Goal: Information Seeking & Learning: Understand process/instructions

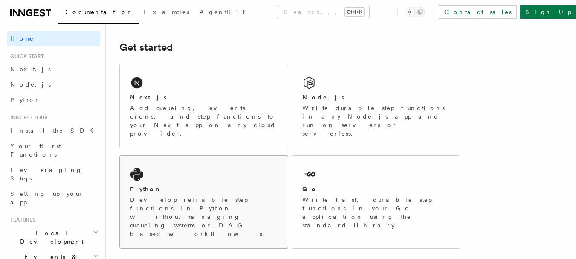
scroll to position [85, 0]
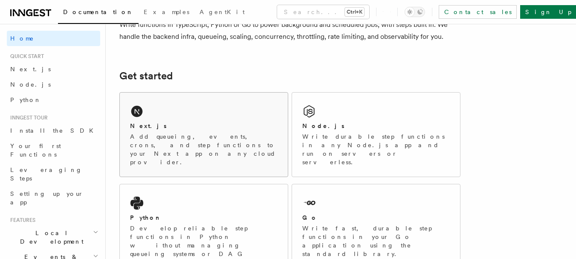
click at [218, 123] on div "Next.js" at bounding box center [204, 126] width 148 height 9
click at [200, 127] on div "Next.js" at bounding box center [204, 126] width 148 height 9
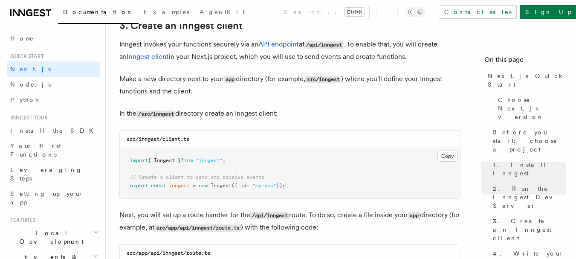
scroll to position [1109, 0]
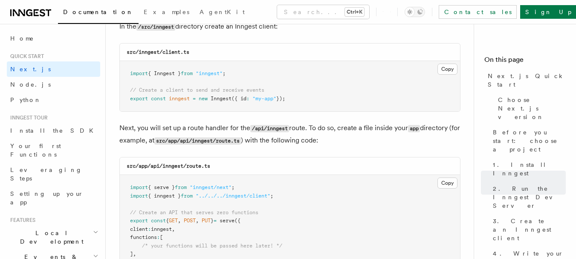
drag, startPoint x: 310, startPoint y: 103, endPoint x: 106, endPoint y: 69, distance: 207.1
click at [445, 68] on button "Copy Copied" at bounding box center [447, 69] width 20 height 11
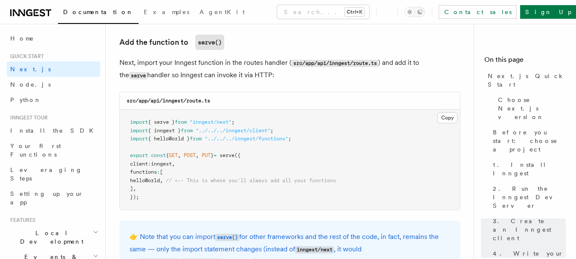
scroll to position [1706, 0]
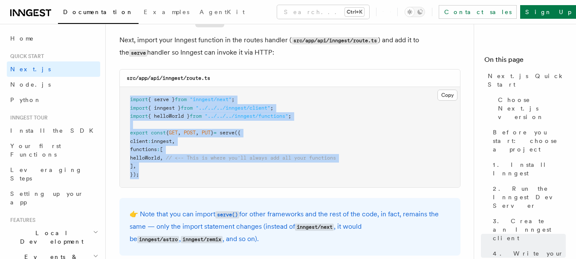
drag, startPoint x: 151, startPoint y: 177, endPoint x: 114, endPoint y: 103, distance: 83.3
copy code "import { serve } from "inngest/next" ; import { inngest } from "../../../innges…"
